Goal: Task Accomplishment & Management: Use online tool/utility

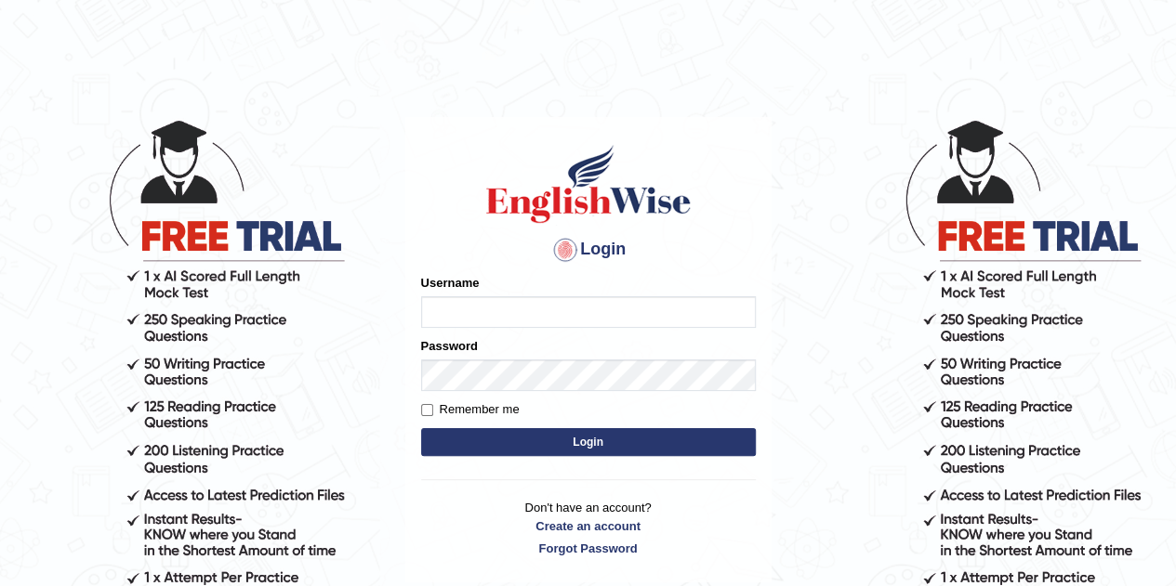
drag, startPoint x: 0, startPoint y: 0, endPoint x: 517, endPoint y: 321, distance: 608.2
click at [517, 321] on input "Username" at bounding box center [588, 312] width 335 height 32
type input "Gabriele"
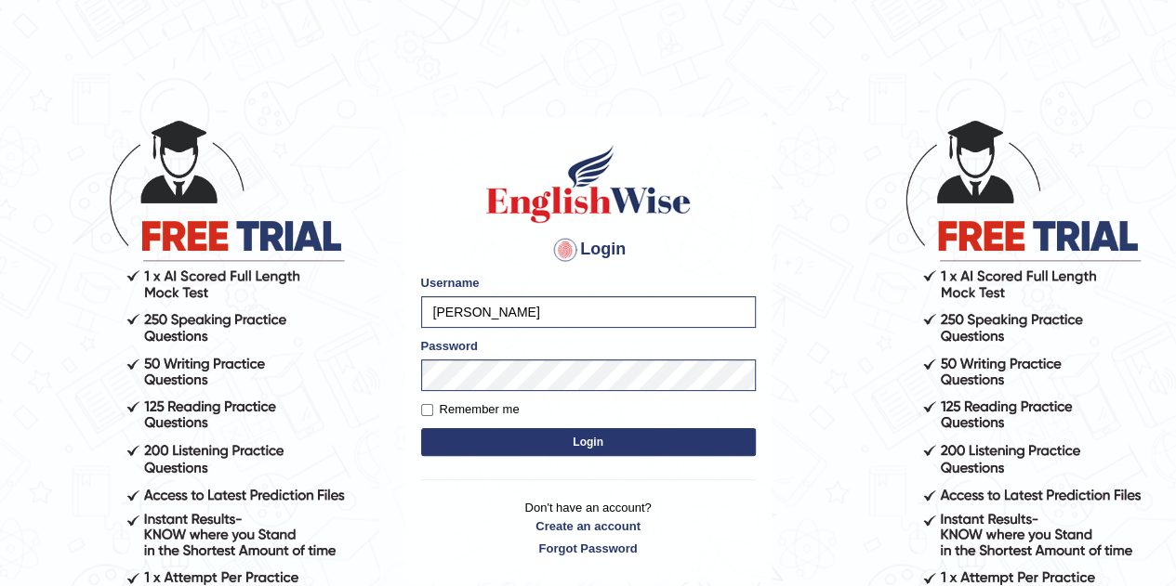
click at [548, 448] on button "Login" at bounding box center [588, 442] width 335 height 28
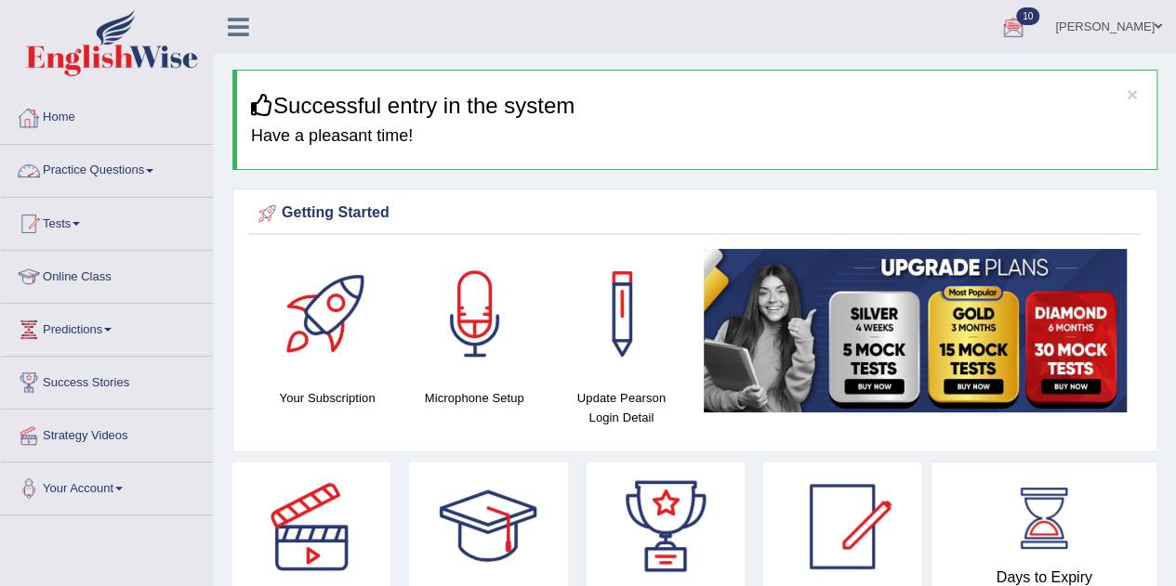
click at [115, 166] on link "Practice Questions" at bounding box center [107, 168] width 212 height 46
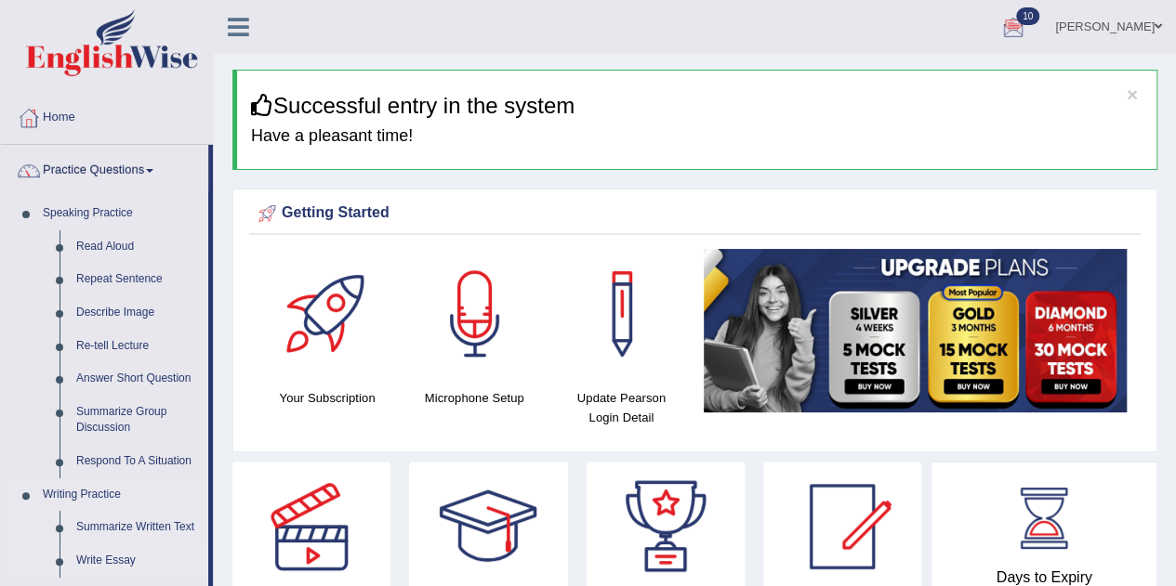
click at [103, 561] on link "Write Essay" at bounding box center [138, 561] width 140 height 33
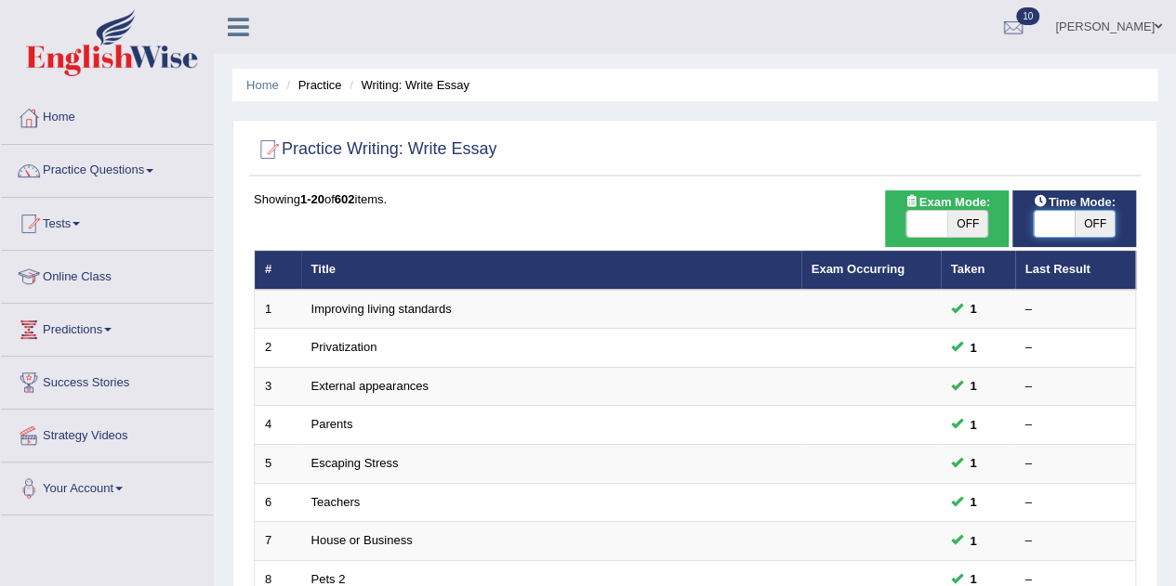
click at [1037, 229] on span at bounding box center [1054, 224] width 41 height 26
checkbox input "true"
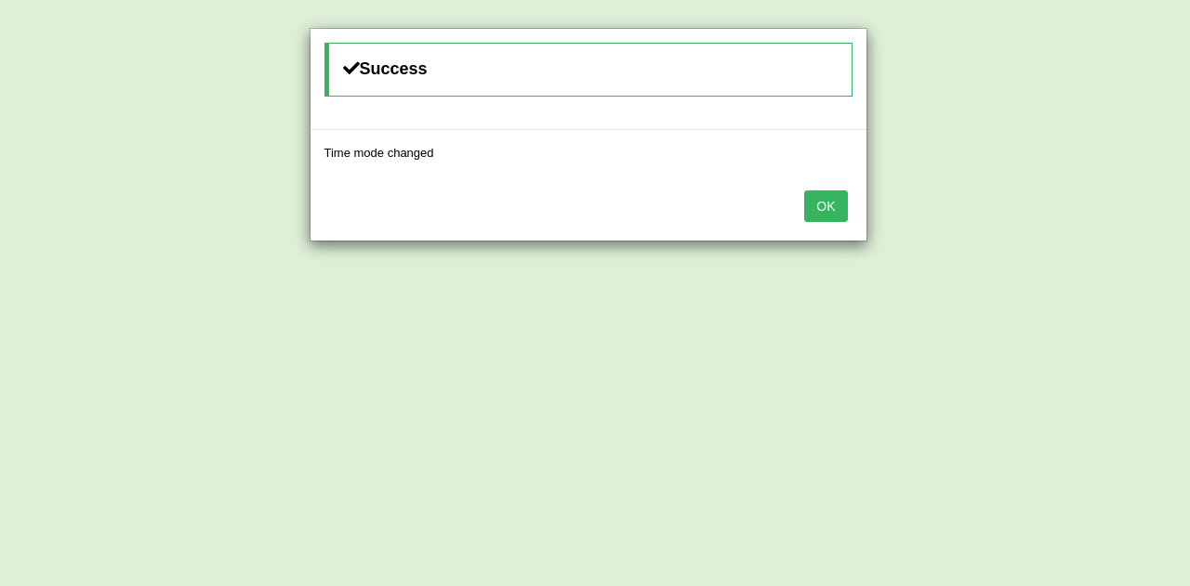
click at [820, 200] on button "OK" at bounding box center [825, 207] width 43 height 32
